Goal: Task Accomplishment & Management: Use online tool/utility

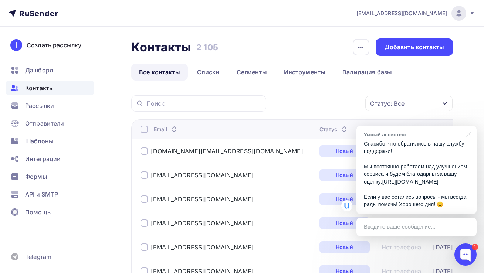
click at [34, 16] on icon at bounding box center [33, 13] width 49 height 9
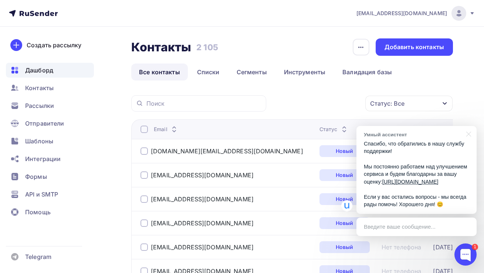
click at [35, 13] on icon at bounding box center [33, 13] width 49 height 9
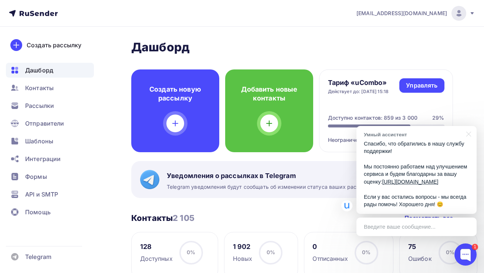
click at [35, 16] on icon at bounding box center [33, 13] width 49 height 9
click at [34, 11] on icon at bounding box center [33, 13] width 49 height 9
click at [33, 13] on icon at bounding box center [33, 13] width 49 height 9
click at [467, 128] on div at bounding box center [467, 133] width 18 height 15
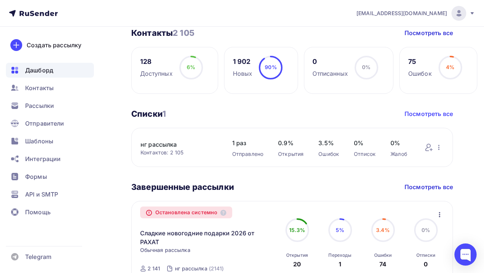
click at [417, 109] on link "Посмотреть все" at bounding box center [429, 113] width 48 height 9
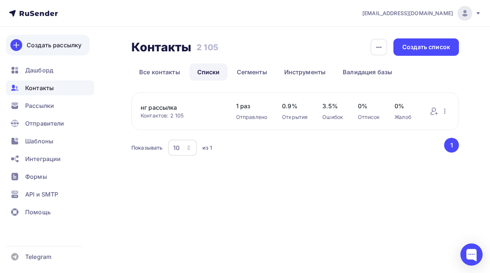
click at [50, 50] on link "Создать рассылку" at bounding box center [48, 45] width 84 height 21
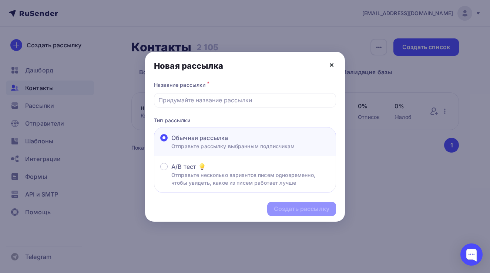
click at [331, 67] on icon at bounding box center [331, 65] width 9 height 9
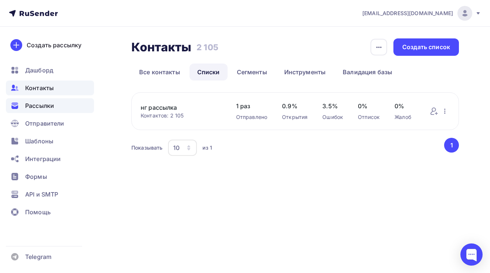
click at [45, 105] on span "Рассылки" at bounding box center [39, 105] width 29 height 9
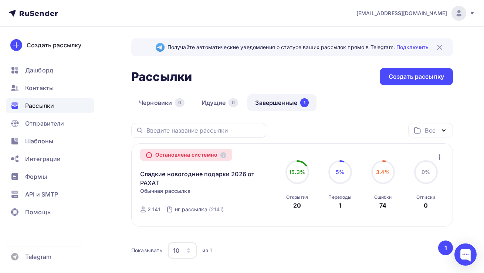
click at [438, 159] on icon "button" at bounding box center [439, 157] width 9 height 9
click at [439, 158] on icon "button" at bounding box center [439, 157] width 9 height 9
click at [432, 176] on div "Копировать в новую" at bounding box center [406, 176] width 76 height 9
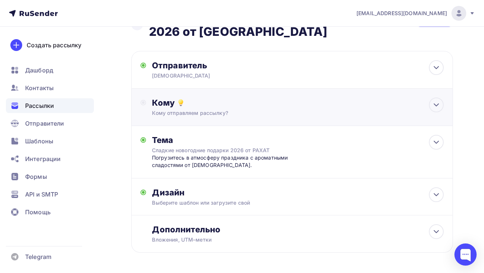
scroll to position [56, 0]
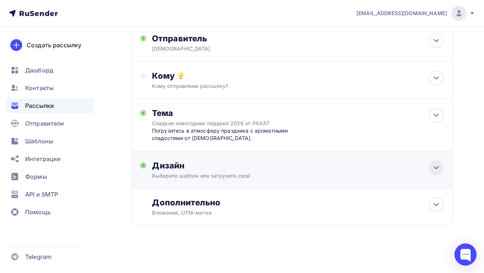
click at [439, 166] on icon at bounding box center [436, 167] width 9 height 9
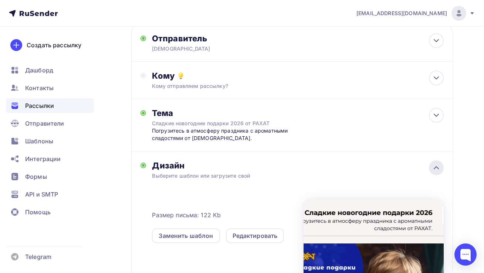
click at [439, 166] on icon at bounding box center [436, 167] width 9 height 9
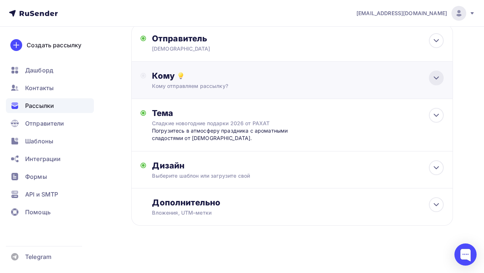
scroll to position [0, 0]
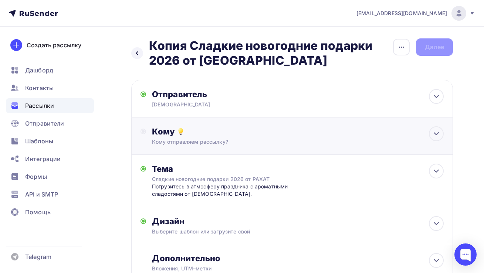
click at [415, 136] on div "Кому" at bounding box center [298, 131] width 292 height 10
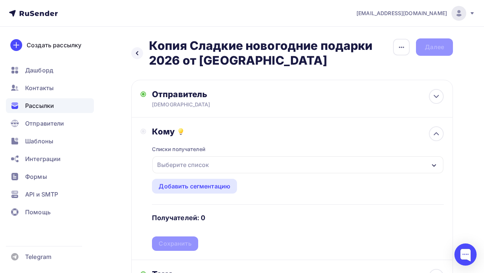
click at [253, 160] on div "Выберите список" at bounding box center [297, 164] width 291 height 17
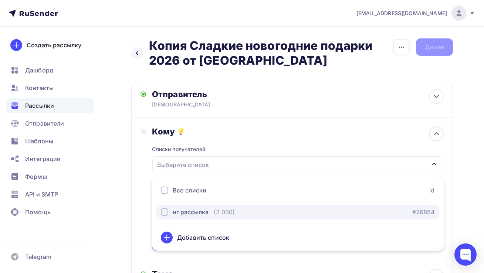
click at [210, 213] on div "нг рассылка (2 030)" at bounding box center [198, 212] width 74 height 9
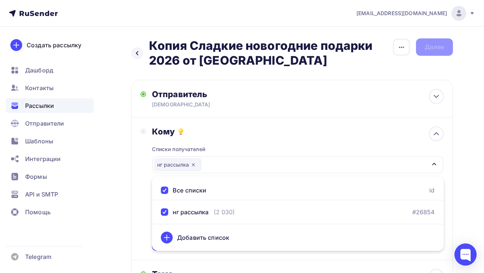
click at [467, 163] on div "Назад Копия Сладкие новогодние подарки 2026 от [GEOGRAPHIC_DATA] Копия Сладкие …" at bounding box center [242, 231] width 484 height 408
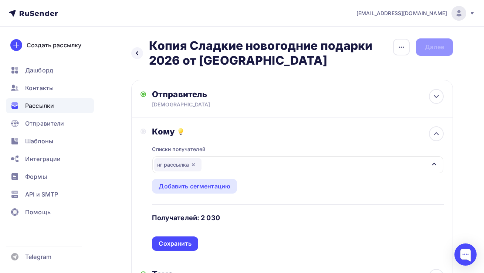
scroll to position [68, 0]
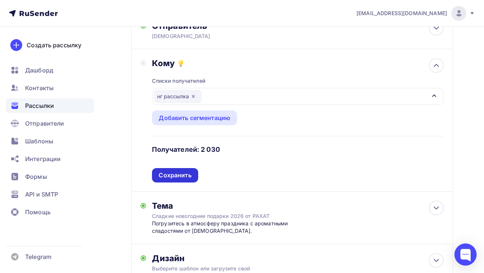
click at [189, 175] on div "Сохранить" at bounding box center [175, 175] width 33 height 9
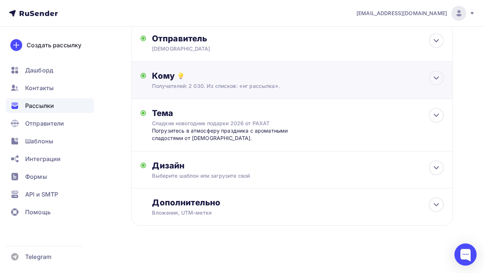
scroll to position [0, 0]
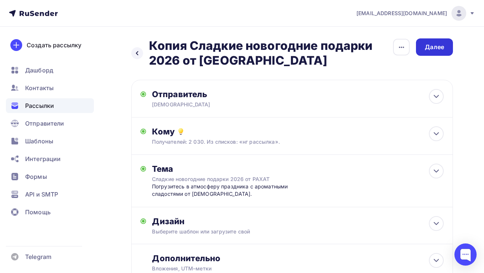
click at [437, 39] on div "Далее" at bounding box center [434, 46] width 37 height 17
click at [437, 44] on div "Далее" at bounding box center [434, 47] width 19 height 9
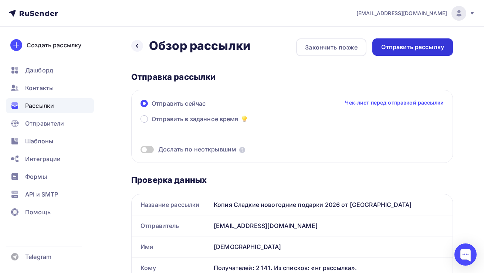
click at [436, 50] on div "Отправить рассылку" at bounding box center [412, 47] width 63 height 9
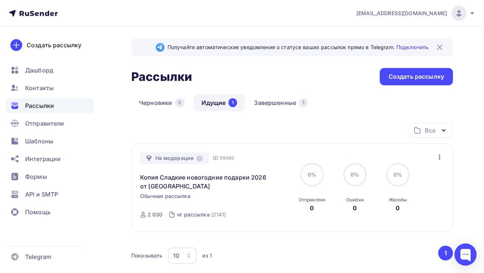
click at [442, 45] on img at bounding box center [439, 47] width 9 height 9
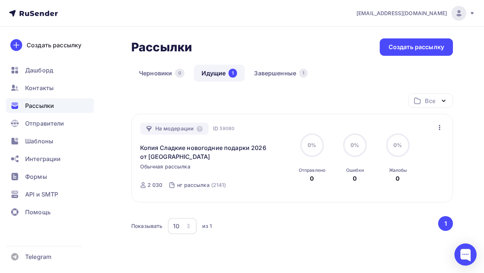
click at [131, 21] on nav "[EMAIL_ADDRESS][DOMAIN_NAME] Аккаунт Тарифы Выйти Создать рассылку [GEOGRAPHIC_…" at bounding box center [242, 13] width 484 height 27
click at [36, 104] on span "Рассылки" at bounding box center [39, 105] width 29 height 9
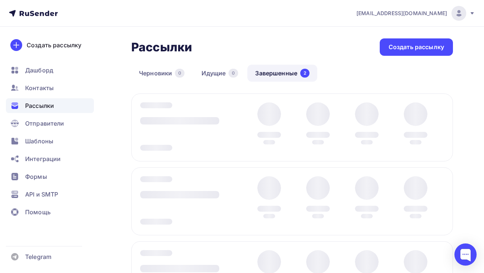
click at [32, 14] on icon at bounding box center [33, 13] width 49 height 9
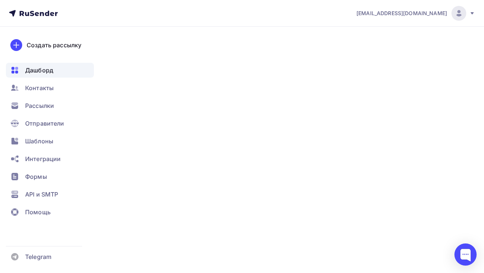
click at [32, 14] on icon at bounding box center [33, 13] width 49 height 9
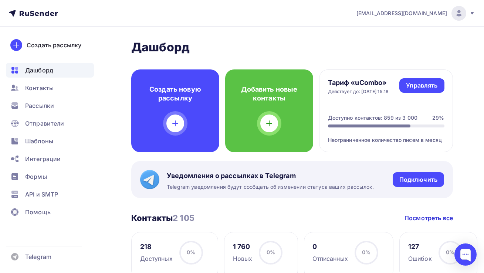
click at [32, 14] on icon at bounding box center [33, 13] width 49 height 9
click at [31, 107] on span "Рассылки" at bounding box center [39, 105] width 29 height 9
